Goal: Find specific page/section: Find specific page/section

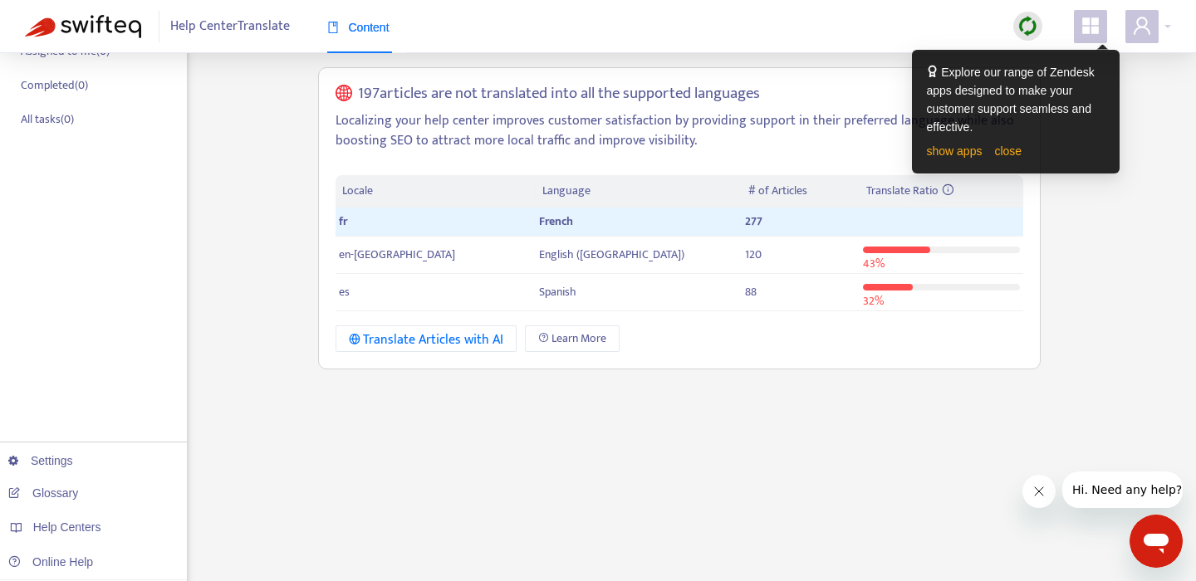
scroll to position [252, 0]
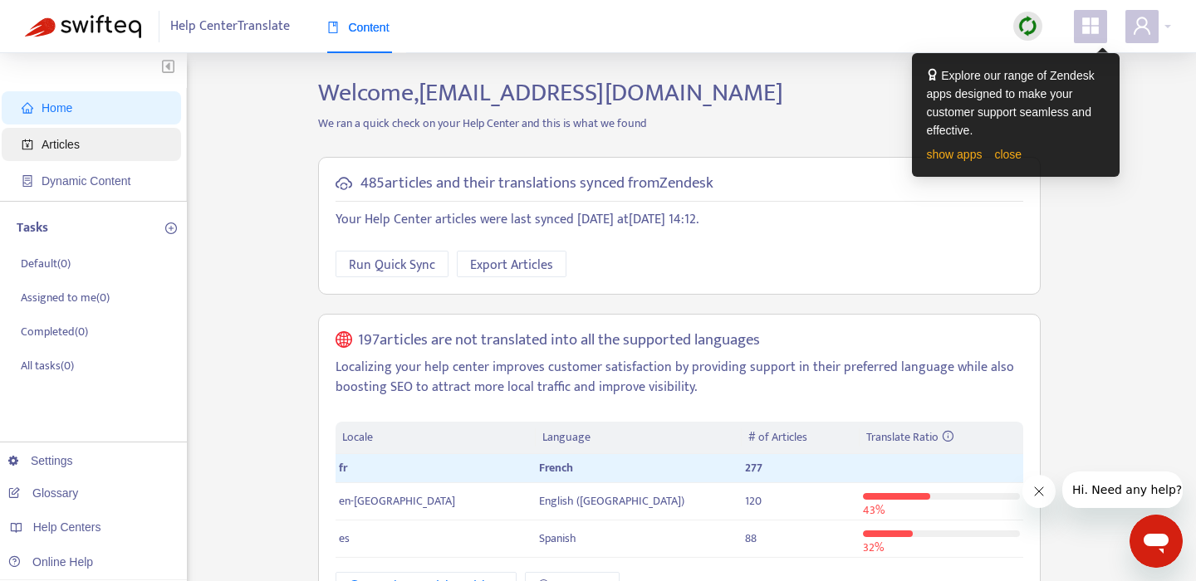
click at [96, 155] on span "Articles" at bounding box center [95, 144] width 146 height 33
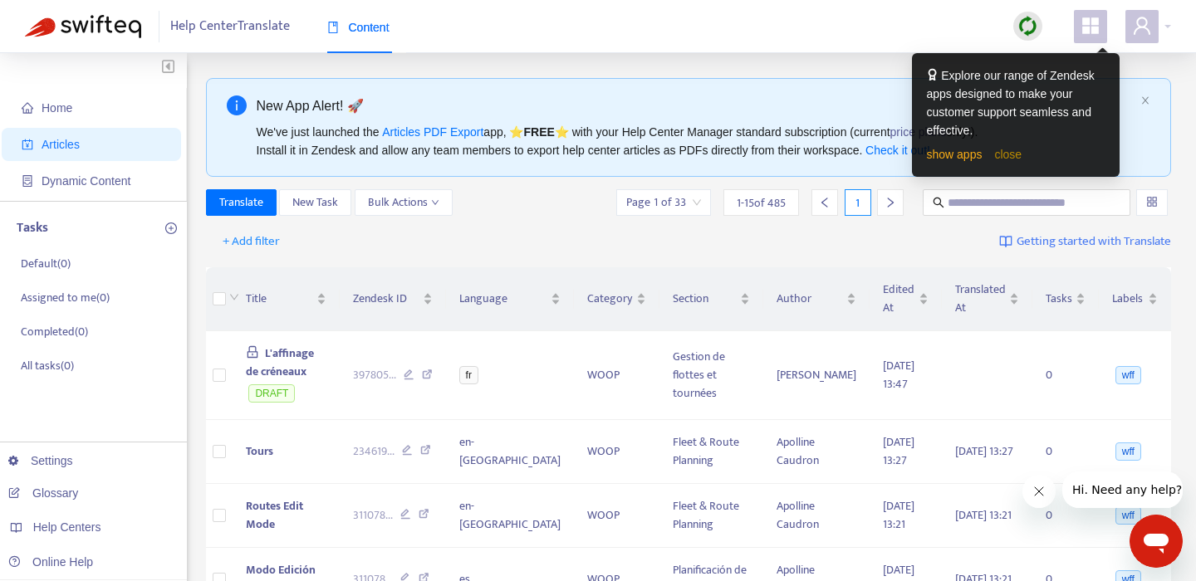
click at [1016, 150] on link "close" at bounding box center [1007, 154] width 27 height 13
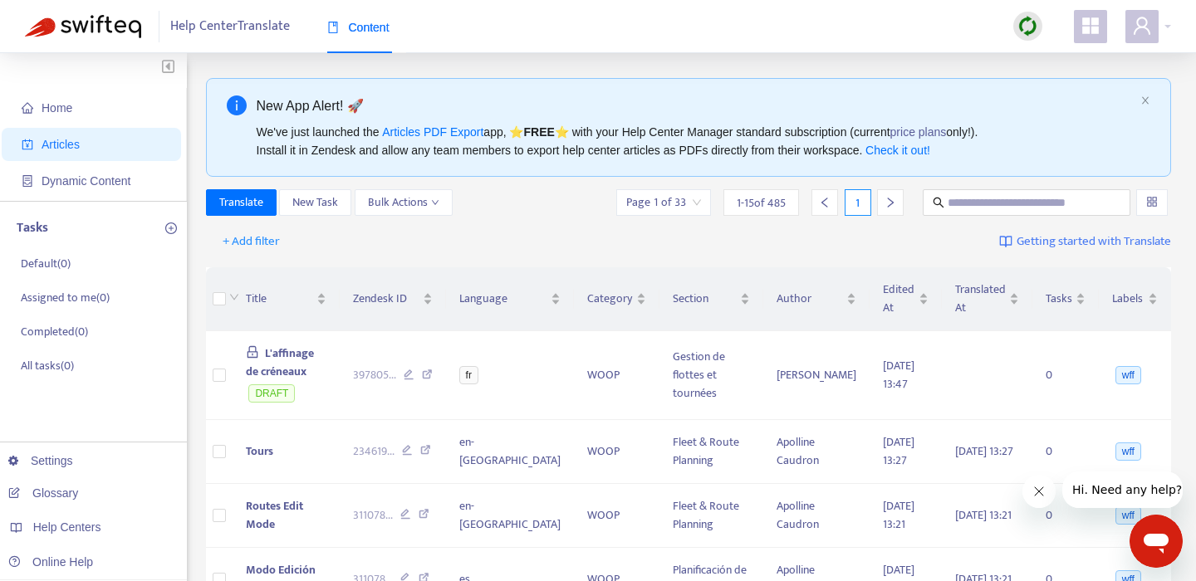
click at [1032, 26] on img at bounding box center [1028, 26] width 21 height 21
click at [1061, 56] on link "Quick Sync" at bounding box center [1062, 60] width 71 height 19
